Goal: Answer question/provide support: Share knowledge or assist other users

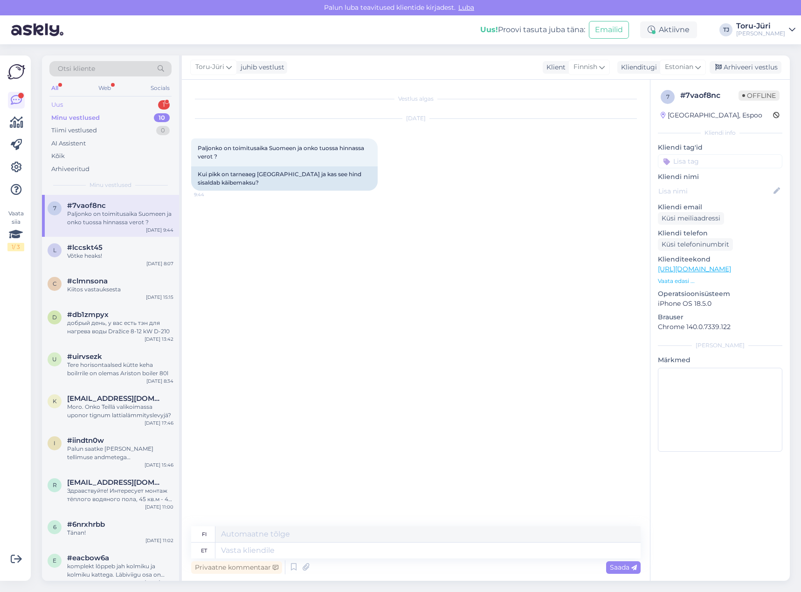
click at [98, 107] on div "Uus 1" at bounding box center [110, 104] width 122 height 13
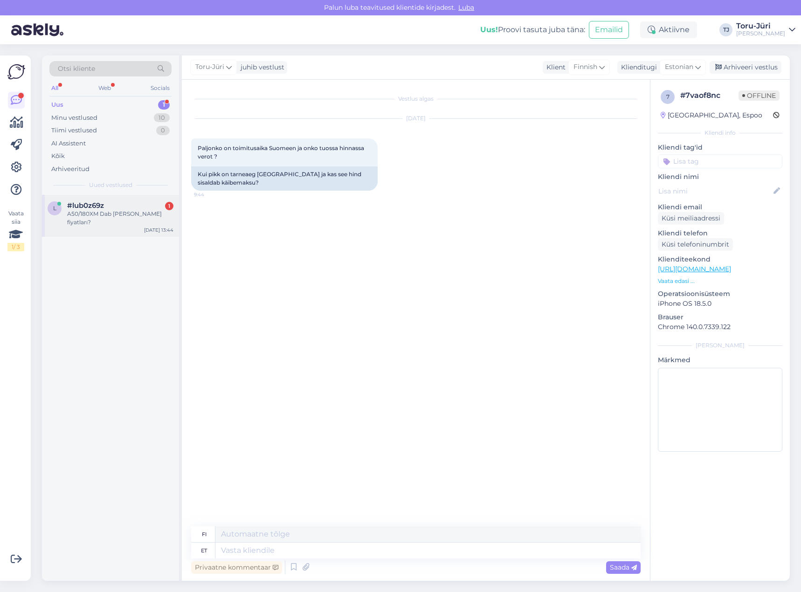
click at [87, 212] on div "A50/180XM Dab [PERSON_NAME] fiyatları?" at bounding box center [120, 218] width 106 height 17
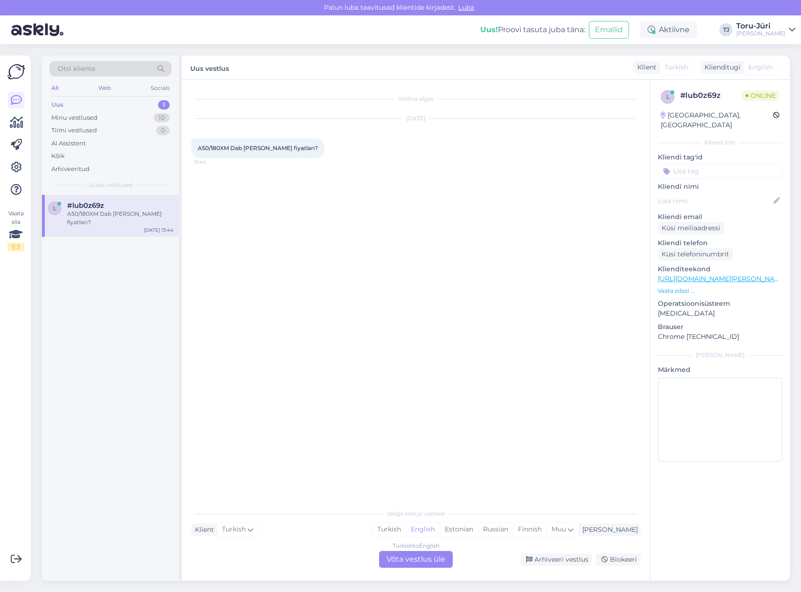
click at [401, 556] on div "Turkish to English Võta vestlus üle" at bounding box center [416, 559] width 74 height 17
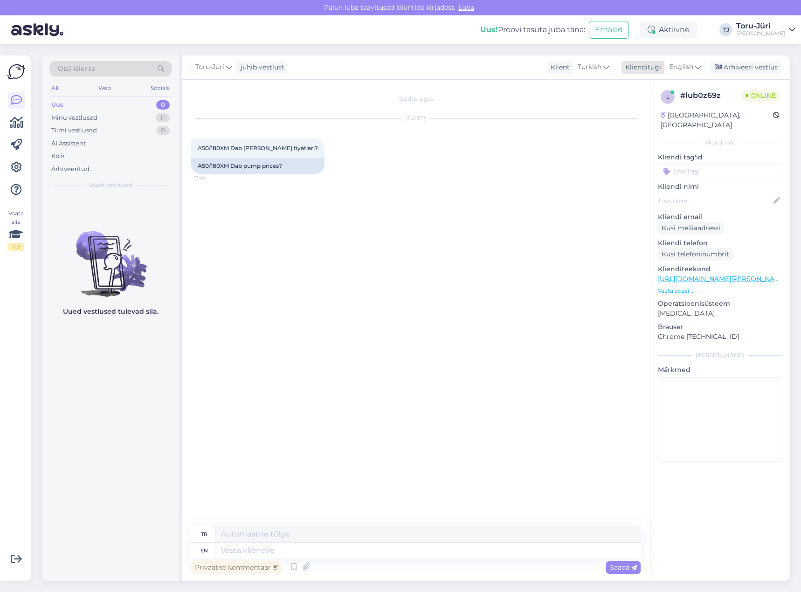
click at [684, 65] on span "English" at bounding box center [681, 67] width 24 height 10
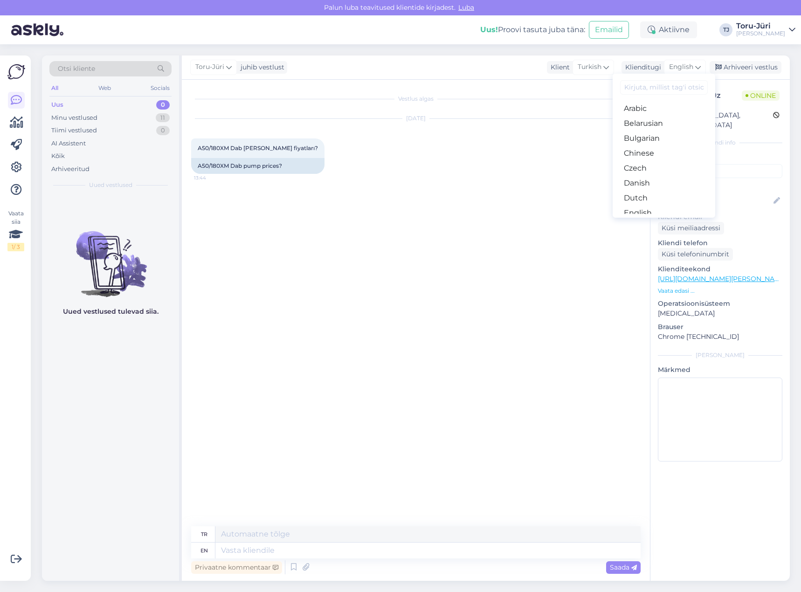
click at [655, 220] on link "Estonian" at bounding box center [663, 227] width 103 height 15
click at [350, 551] on textarea at bounding box center [427, 550] width 425 height 16
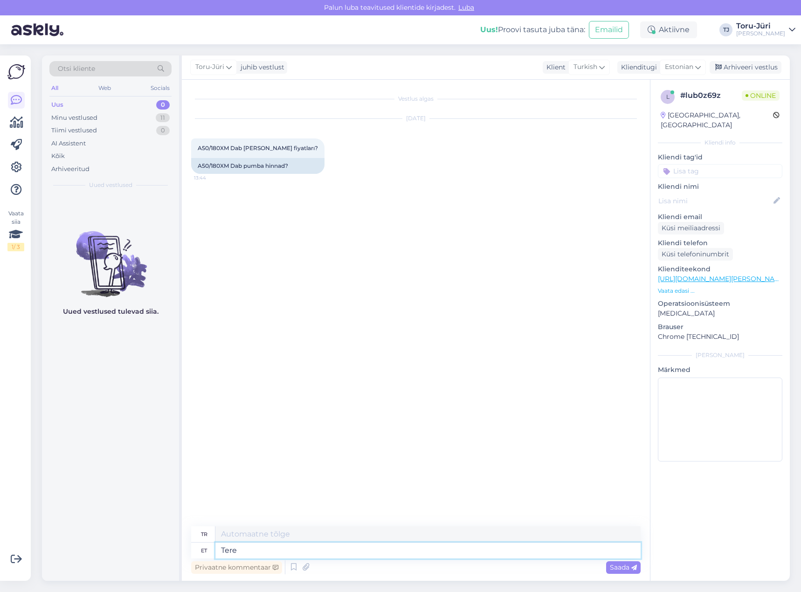
type textarea "Tere""
type textarea "Merhaba""
type textarea "Tere!"
type textarea "Merhaba!"
type textarea "Tere! Seda m"
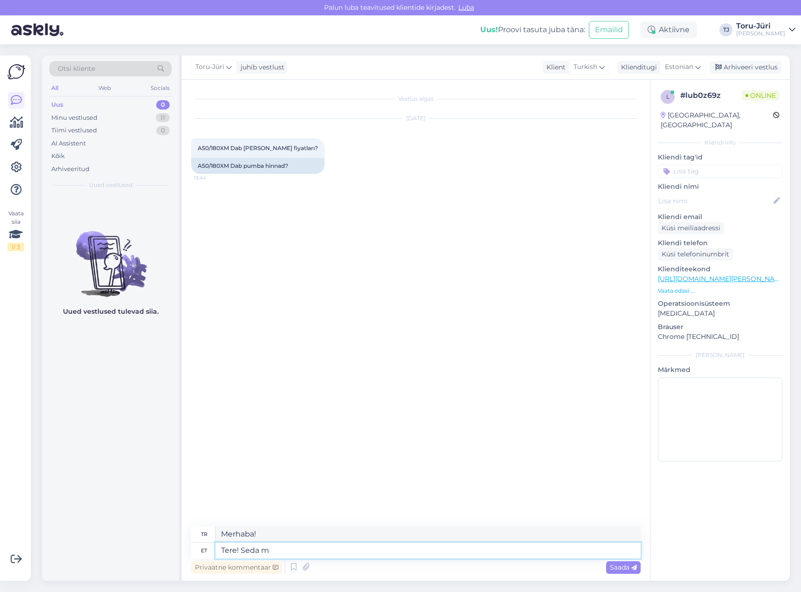
type textarea "Merhaba! Bu"
type textarea "Tere! Seda mudelit me"
type textarea "Merhaba! Bu model"
type textarea "Tere! Seda mudelit me e"
type textarea "Merhaba! Bu modelimiz var"
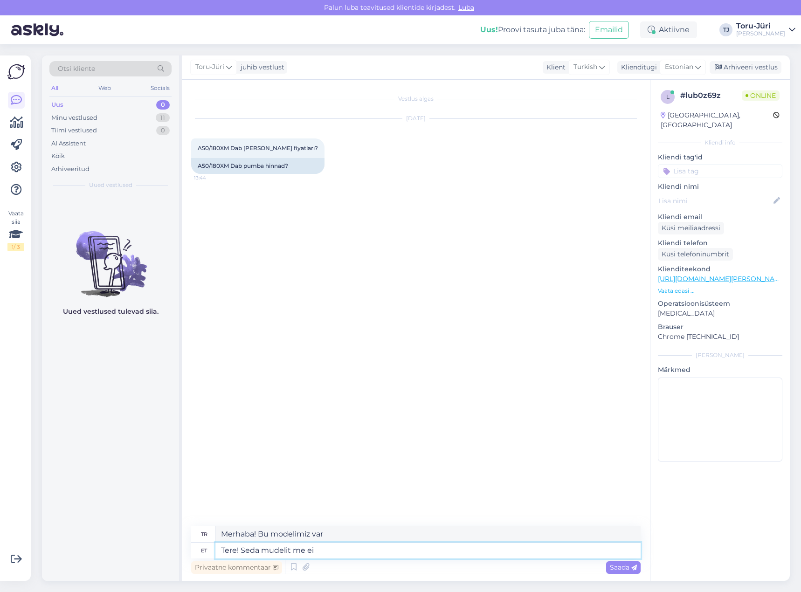
type textarea "Tere! Seda mudelit me ei"
type textarea "Merhaba! Bu modelimiz bulunmamaktadır."
type textarea "Tere! Seda mudelit me ei paku"
type textarea "Merhaba! Bu modeli sunmuyoruz."
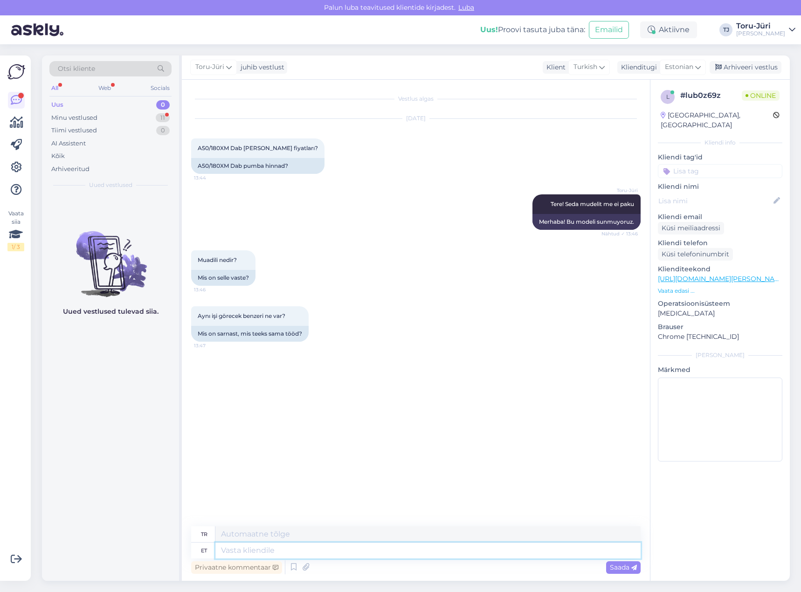
click at [266, 550] on textarea at bounding box center [427, 550] width 425 height 16
paste textarea "[URL][DOMAIN_NAME]"
type textarea "[URL][DOMAIN_NAME]"
click at [569, 393] on link "[URL][DOMAIN_NAME]" at bounding box center [601, 389] width 65 height 7
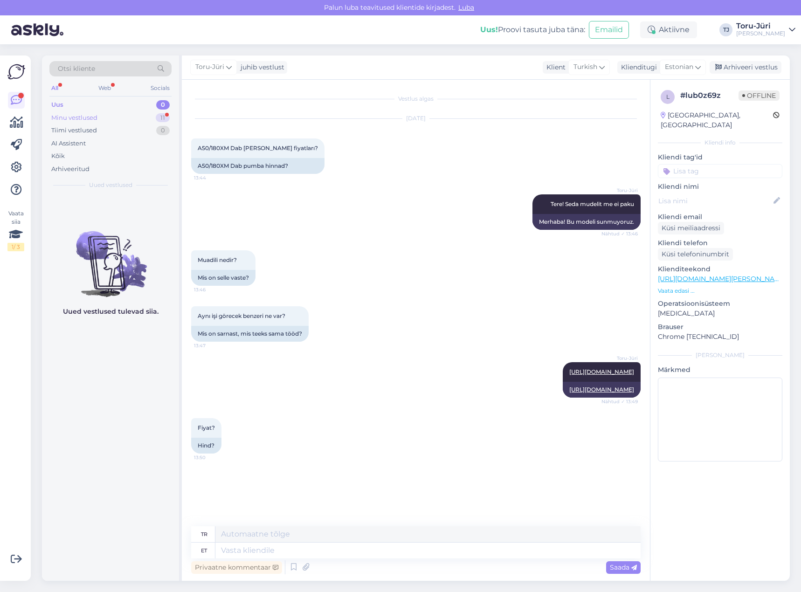
click at [121, 116] on div "Minu vestlused 11" at bounding box center [110, 117] width 122 height 13
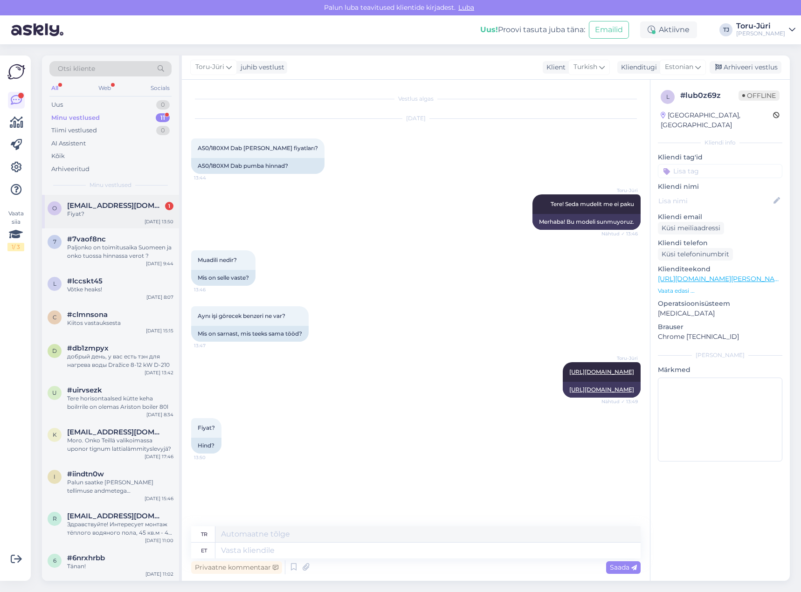
click at [100, 202] on span "[EMAIL_ADDRESS][DOMAIN_NAME]" at bounding box center [115, 205] width 97 height 8
